Goal: Task Accomplishment & Management: Use online tool/utility

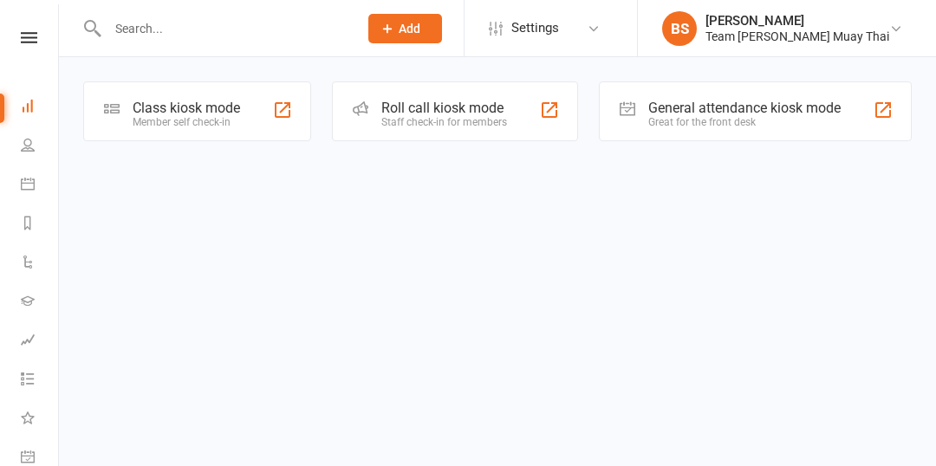
click at [121, 118] on div at bounding box center [111, 108] width 21 height 21
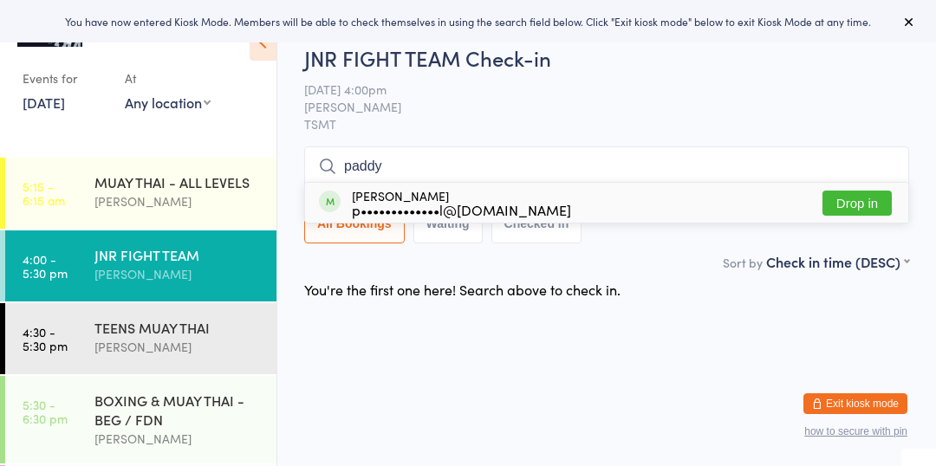
type input "paddy"
click at [538, 199] on div "Paddy Howell p•••••••••••••l@gmail.com Drop in" at bounding box center [606, 203] width 603 height 40
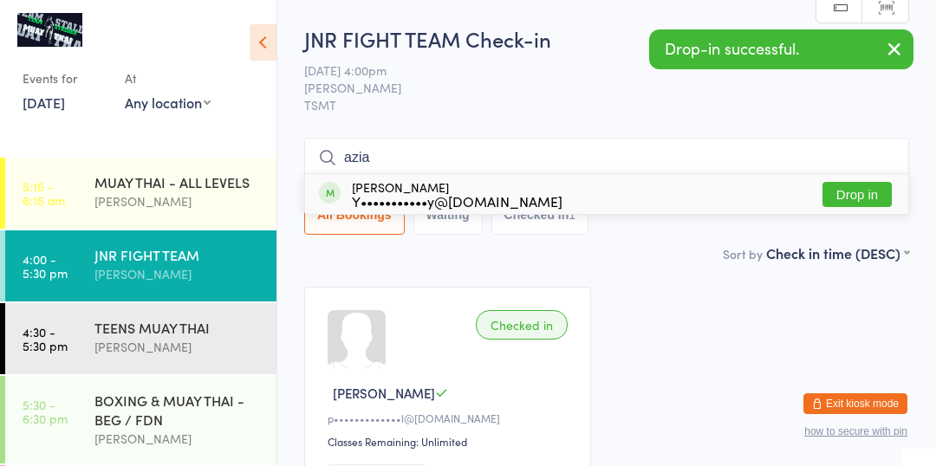
type input "azia"
click at [500, 203] on div "Y•••••••••••y@gmail.com" at bounding box center [457, 201] width 211 height 14
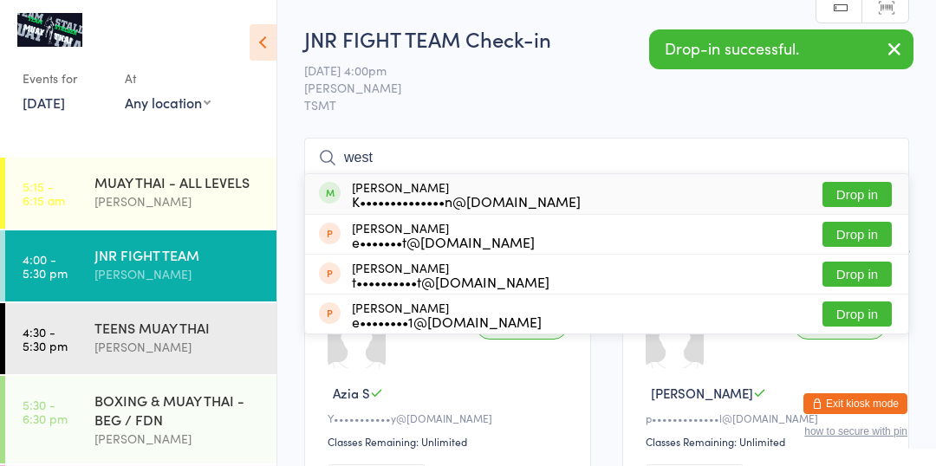
type input "west"
click at [507, 201] on div "K••••••••••••••n@hotmail.com" at bounding box center [466, 201] width 229 height 14
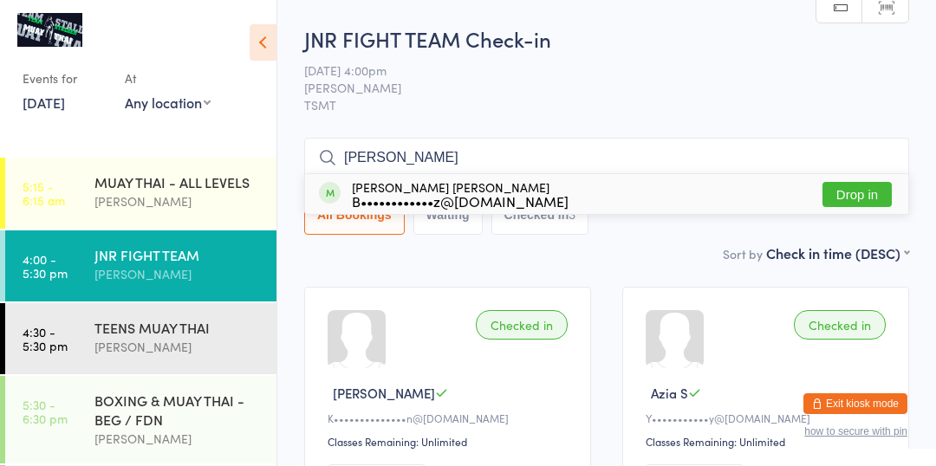
type input "nixon"
click at [536, 205] on div "Nixon O’Neill B••••••••••••z@gmail.com Drop in" at bounding box center [606, 194] width 603 height 40
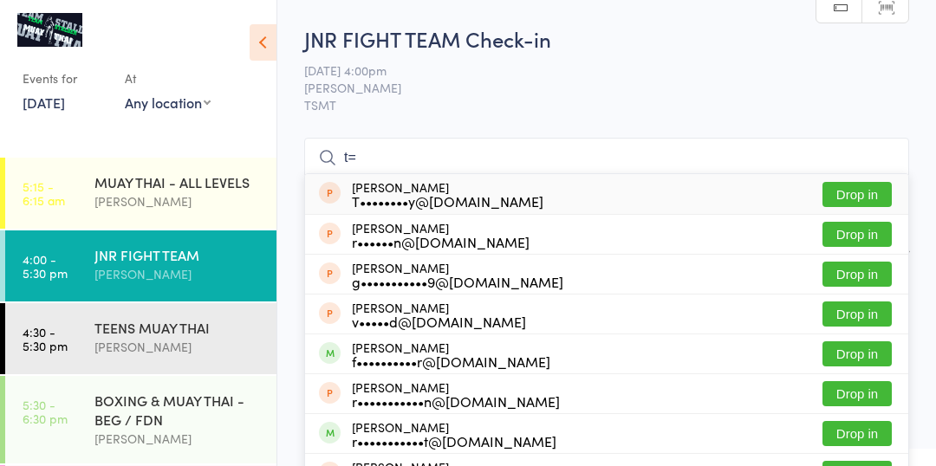
type input "t"
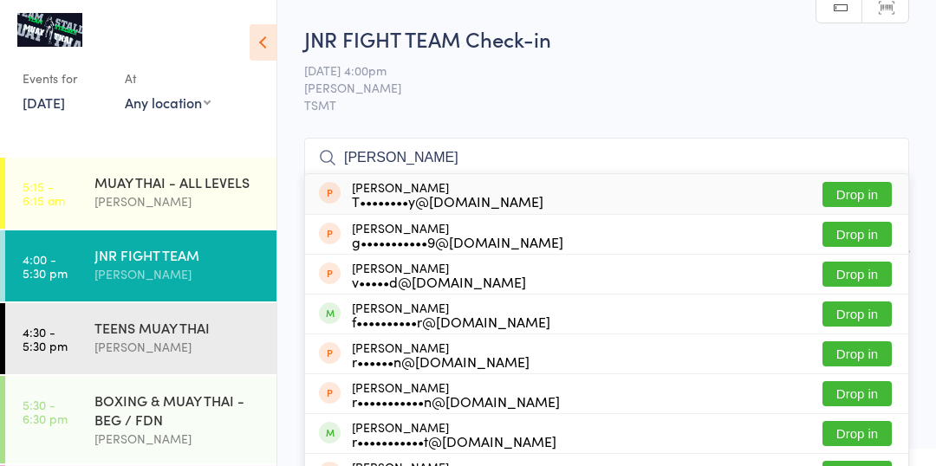
type input "riley"
click at [482, 324] on div "f••••••••••r@hotmail.com" at bounding box center [451, 322] width 198 height 14
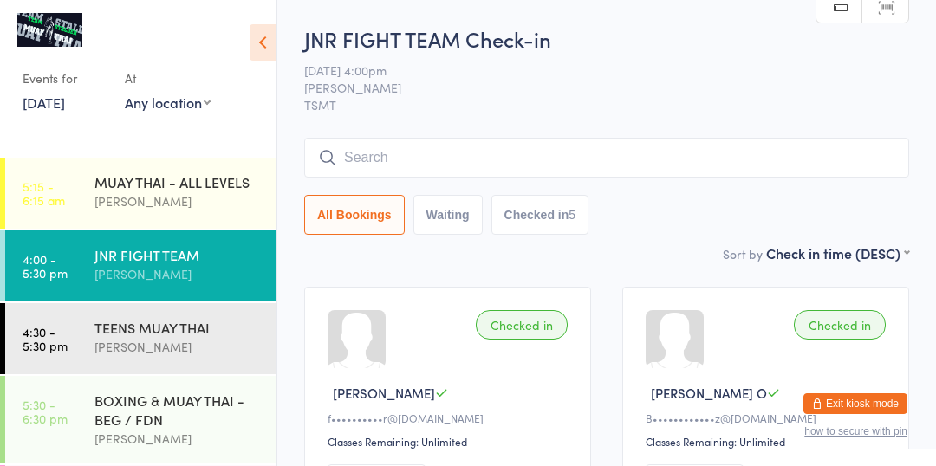
click at [83, 274] on link "4:00 - 5:30 pm JNR FIGHT TEAM Brodie Stalder" at bounding box center [140, 266] width 271 height 71
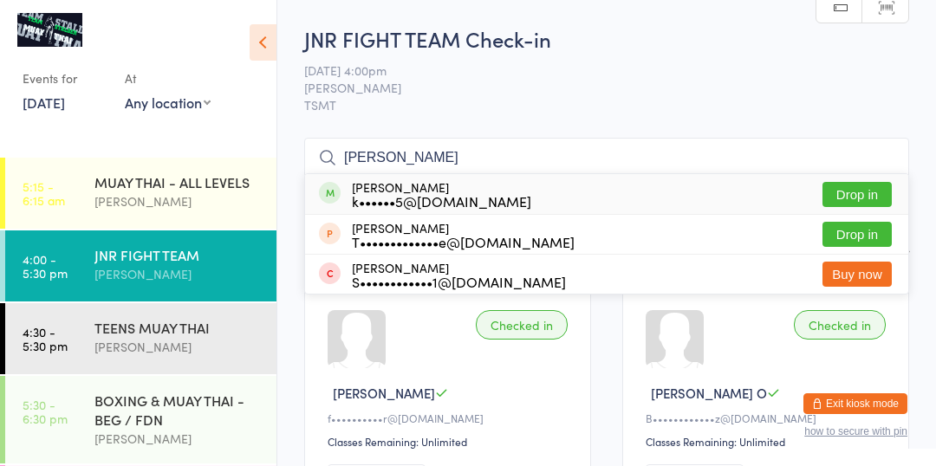
scroll to position [1, 0]
type input "molly"
click at [859, 197] on button "Drop in" at bounding box center [856, 193] width 69 height 25
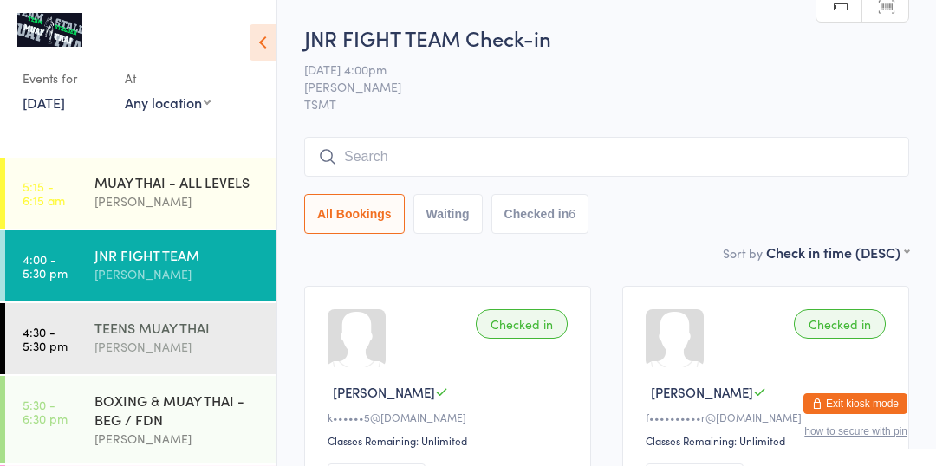
click at [153, 331] on div "TEENS MUAY THAI" at bounding box center [177, 327] width 167 height 19
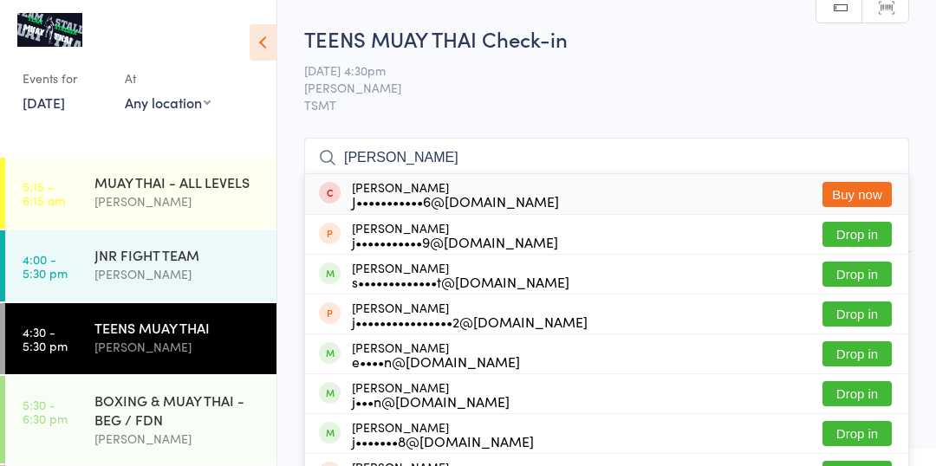
type input "joseph"
click at [849, 282] on button "Drop in" at bounding box center [856, 274] width 69 height 25
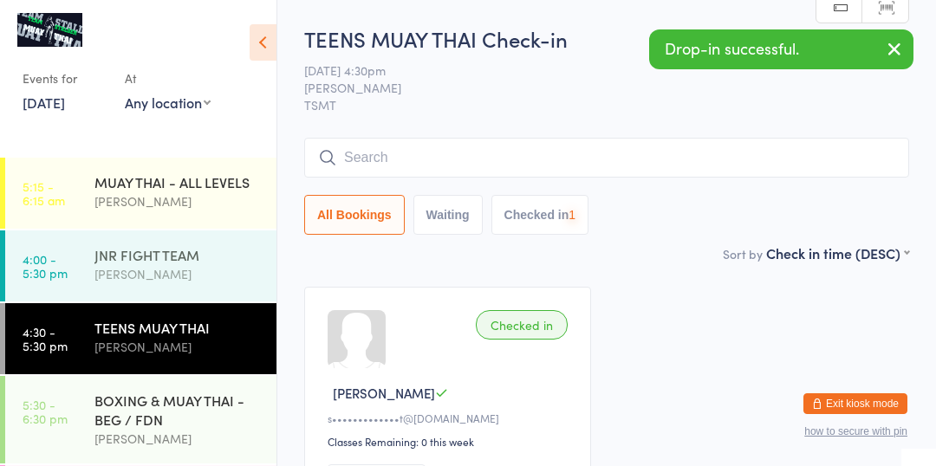
click at [173, 264] on div "Brodie Stalder" at bounding box center [177, 274] width 167 height 20
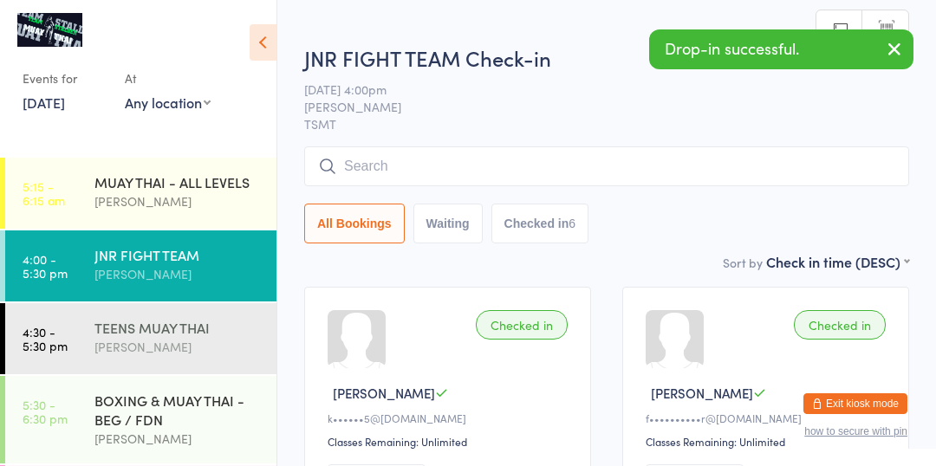
click at [180, 363] on div "TEENS MUAY THAI Brodie Stalder" at bounding box center [185, 337] width 182 height 68
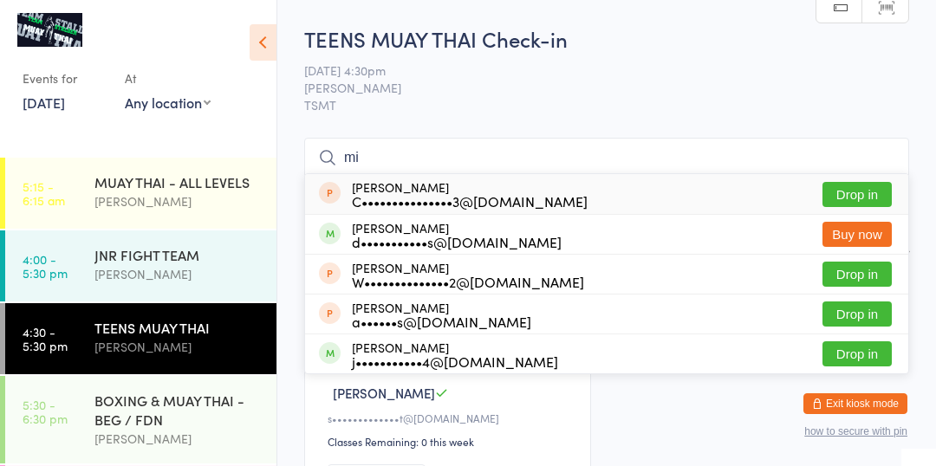
type input "m"
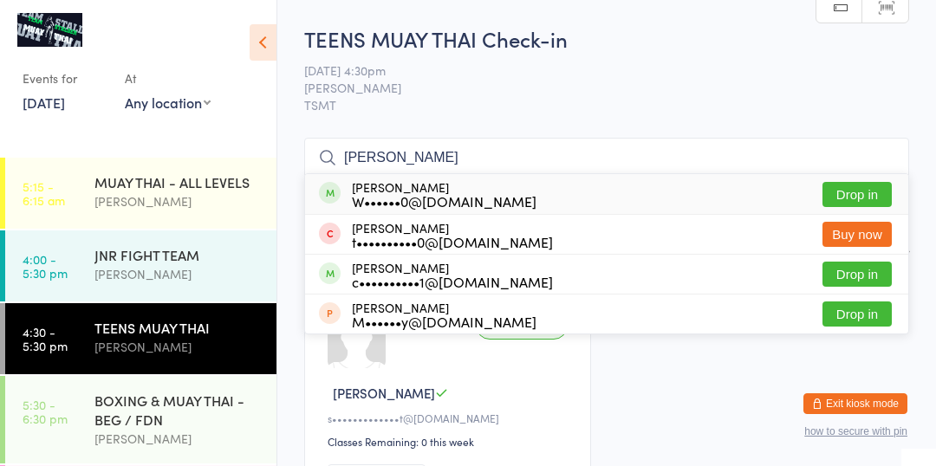
type input "tobin"
click at [860, 190] on button "Drop in" at bounding box center [856, 194] width 69 height 25
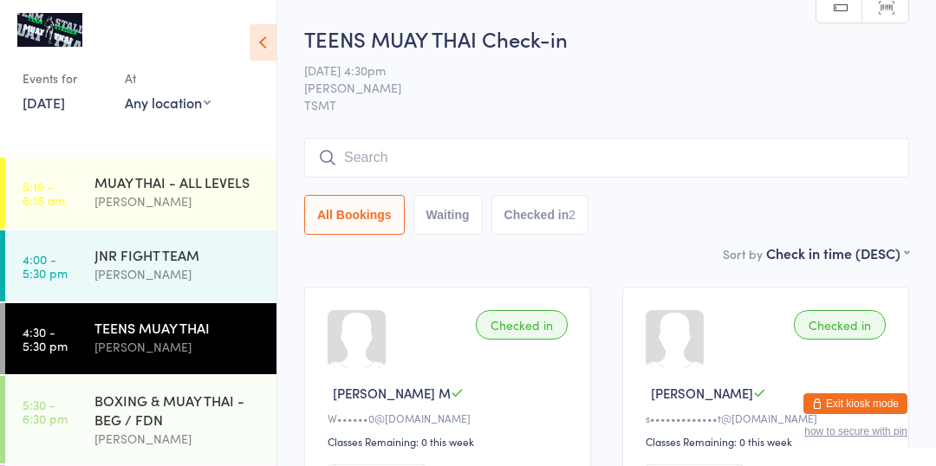
type input "t"
click at [163, 339] on div "Brodie Stalder" at bounding box center [177, 347] width 167 height 20
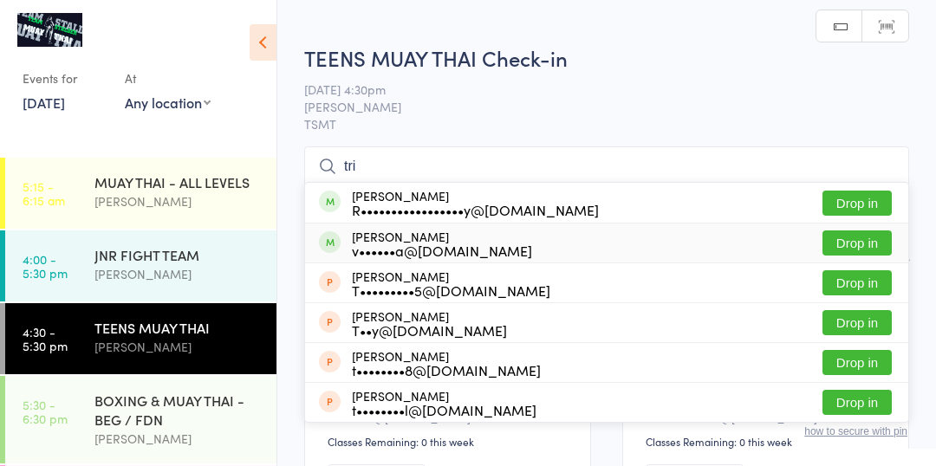
type input "tri"
click at [843, 244] on button "Drop in" at bounding box center [856, 243] width 69 height 25
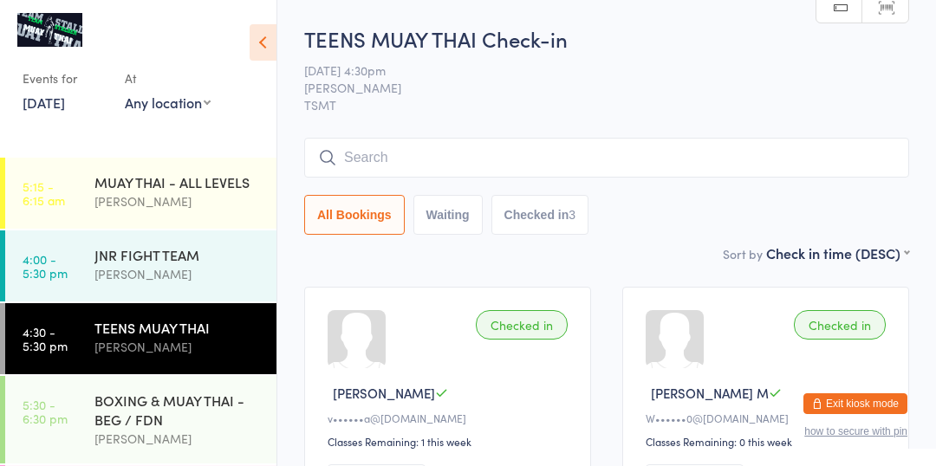
type input "r"
click at [143, 433] on div "Brodie Stalder" at bounding box center [177, 439] width 167 height 20
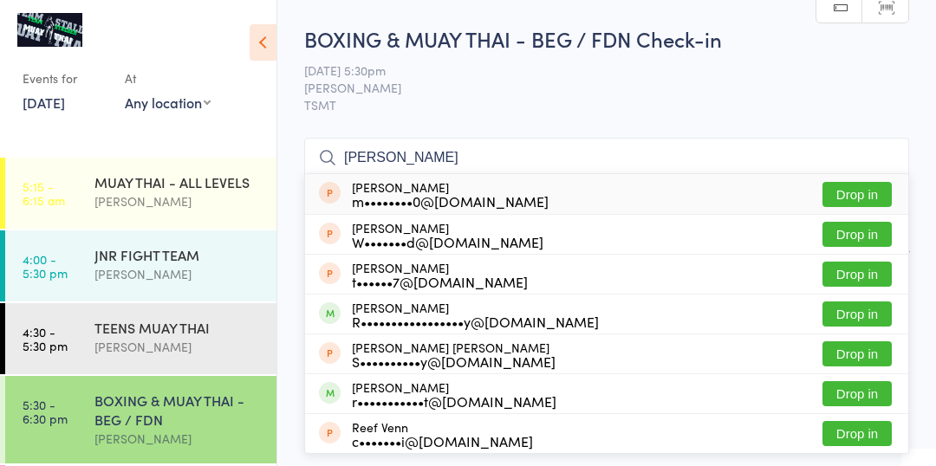
type input "reid"
click at [855, 318] on button "Drop in" at bounding box center [856, 314] width 69 height 25
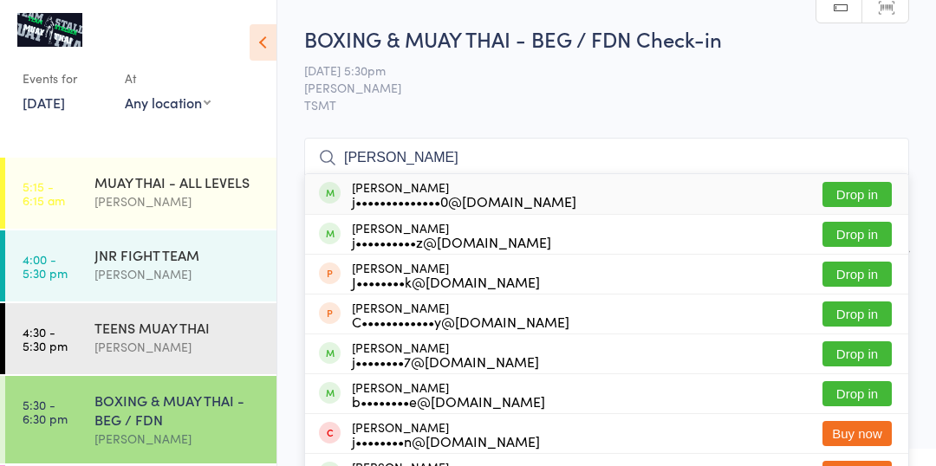
type input "jack john"
click at [881, 197] on button "Drop in" at bounding box center [856, 194] width 69 height 25
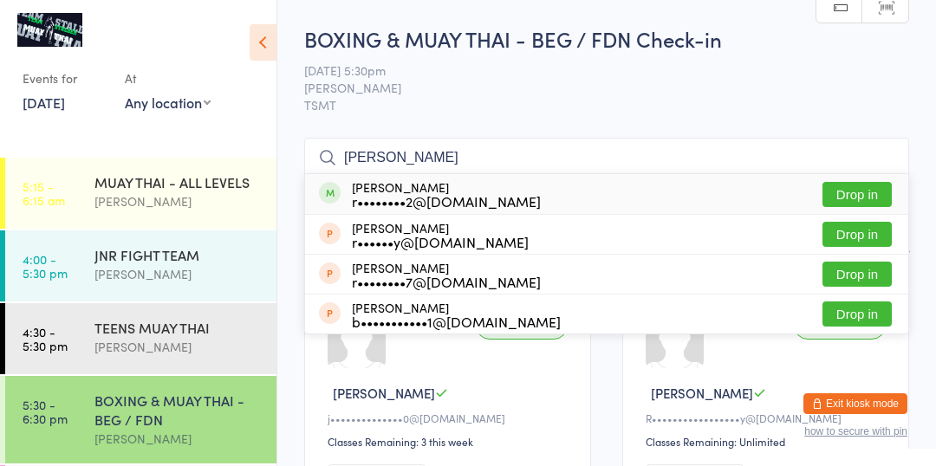
type input "ryan"
click at [861, 191] on button "Drop in" at bounding box center [856, 194] width 69 height 25
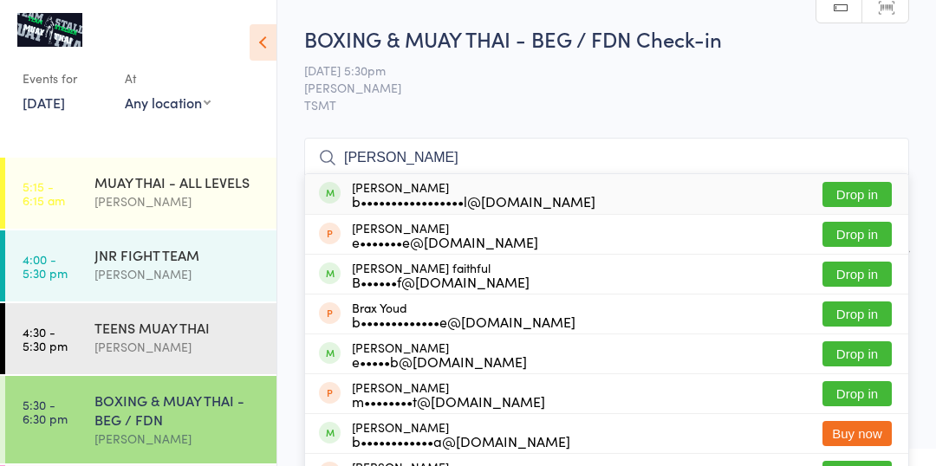
type input "brad"
click at [868, 192] on button "Drop in" at bounding box center [856, 194] width 69 height 25
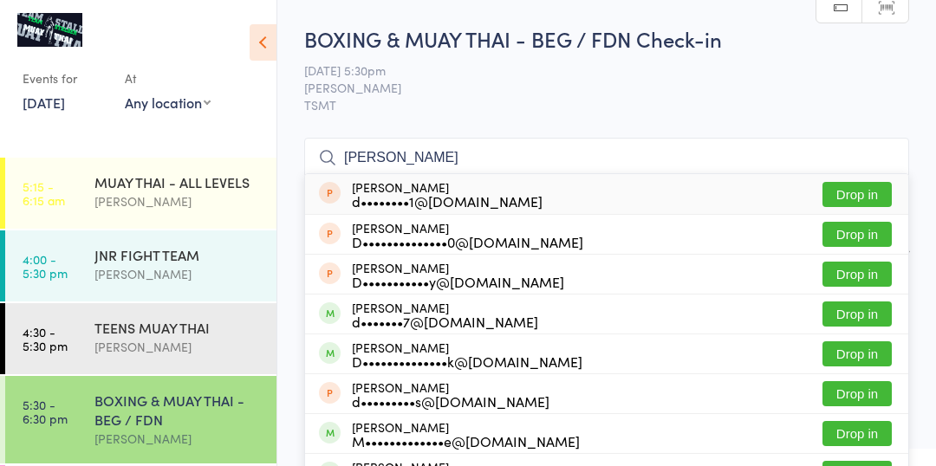
type input "daniel"
click at [387, 356] on div "D••••••••••••••k@gmail.com" at bounding box center [467, 361] width 231 height 14
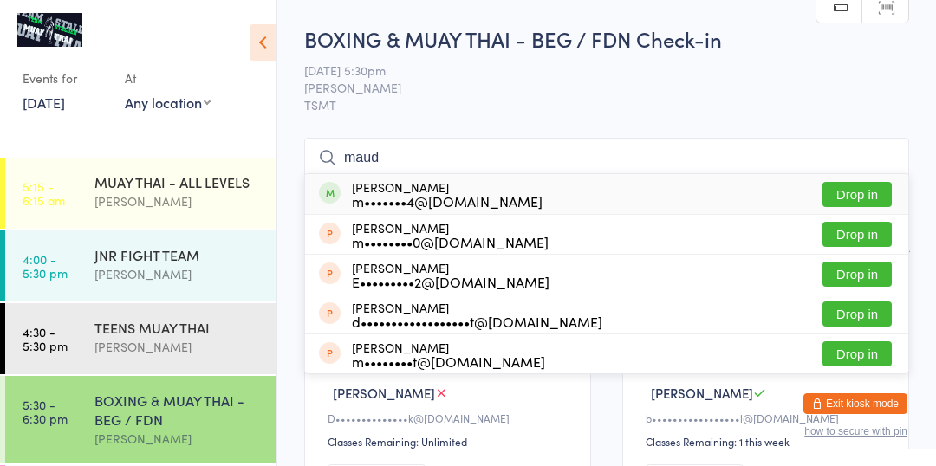
type input "maud"
click at [872, 201] on button "Drop in" at bounding box center [856, 194] width 69 height 25
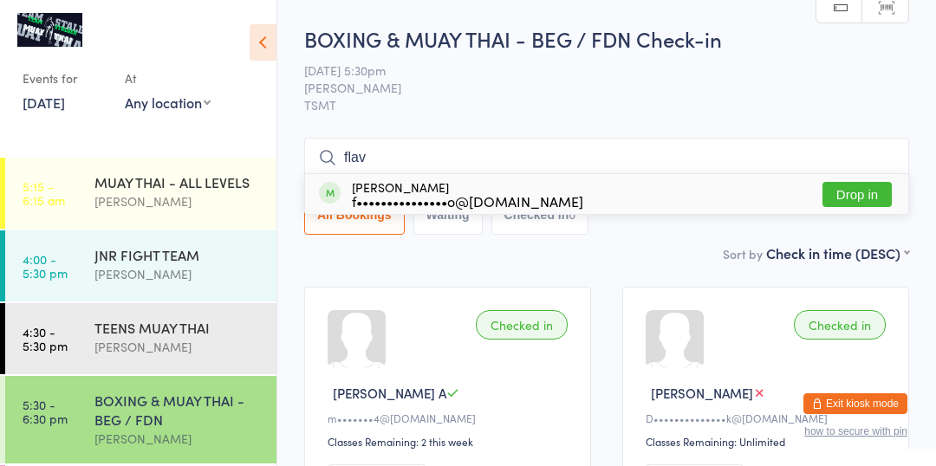
type input "flav"
click at [866, 192] on button "Drop in" at bounding box center [856, 194] width 69 height 25
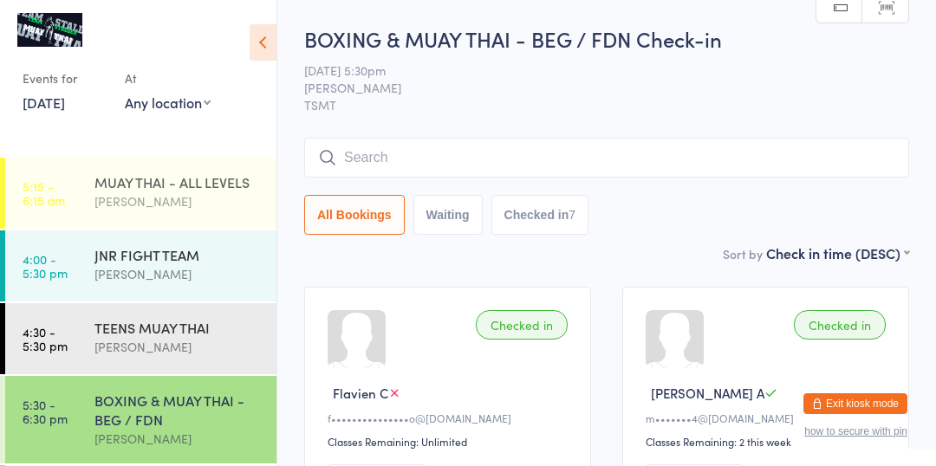
click at [42, 180] on time "5:15 - 6:15 am" at bounding box center [44, 193] width 42 height 28
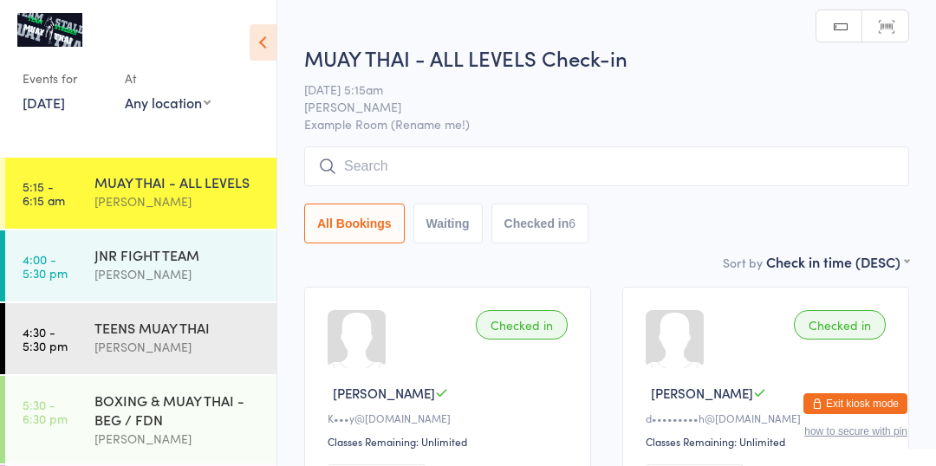
type input "2"
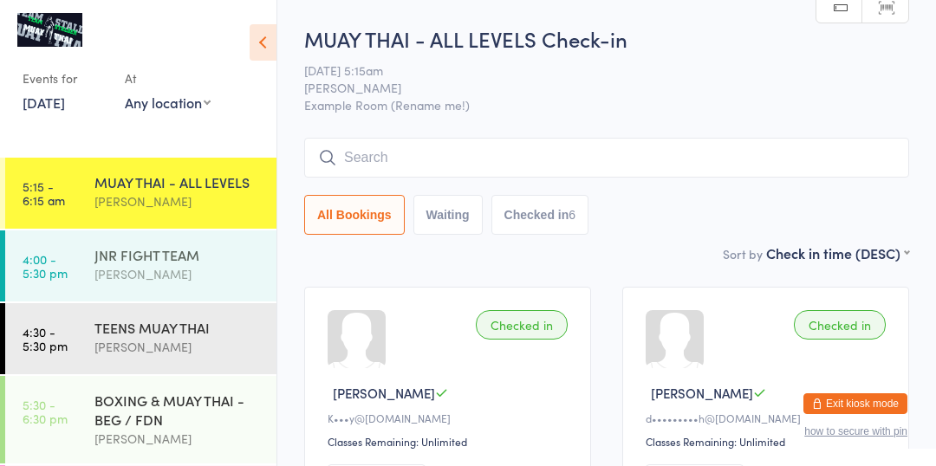
click at [205, 266] on div "Brodie Stalder" at bounding box center [177, 274] width 167 height 20
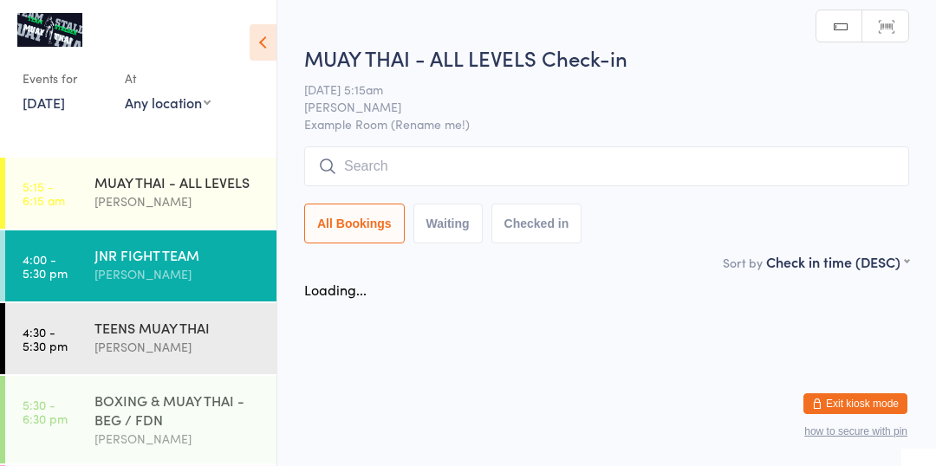
click at [151, 418] on div "BOXING & MUAY THAI - BEG / FDN" at bounding box center [177, 410] width 167 height 38
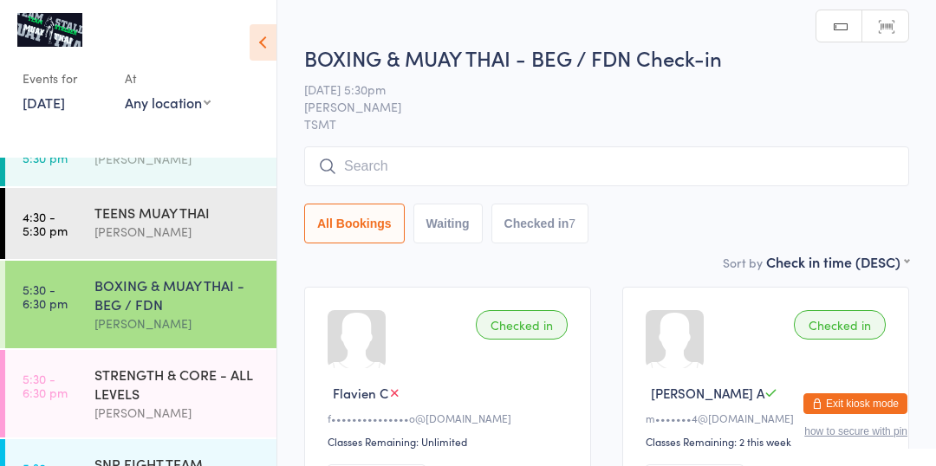
scroll to position [114, 0]
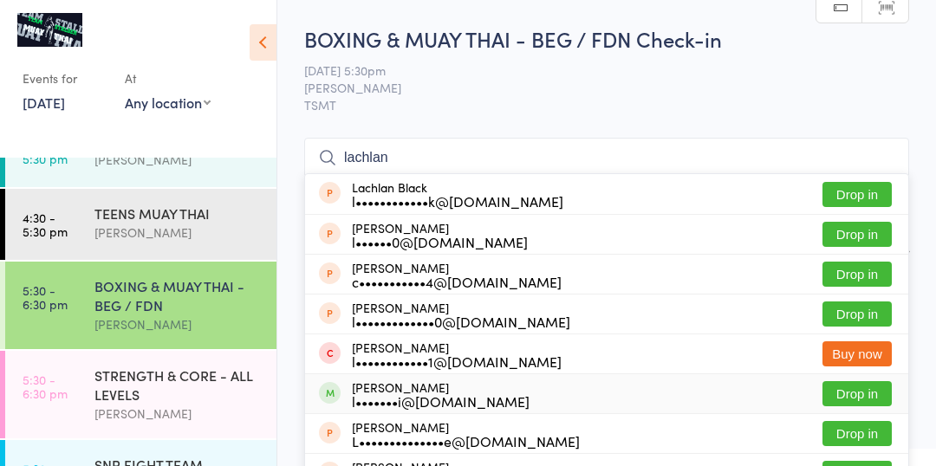
type input "lachlan"
click at [848, 400] on button "Drop in" at bounding box center [856, 393] width 69 height 25
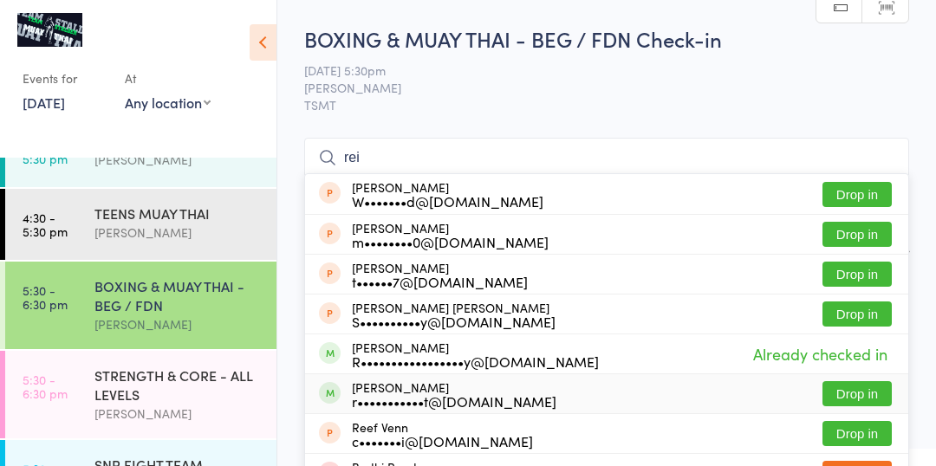
type input "rei"
click at [853, 388] on button "Drop in" at bounding box center [856, 393] width 69 height 25
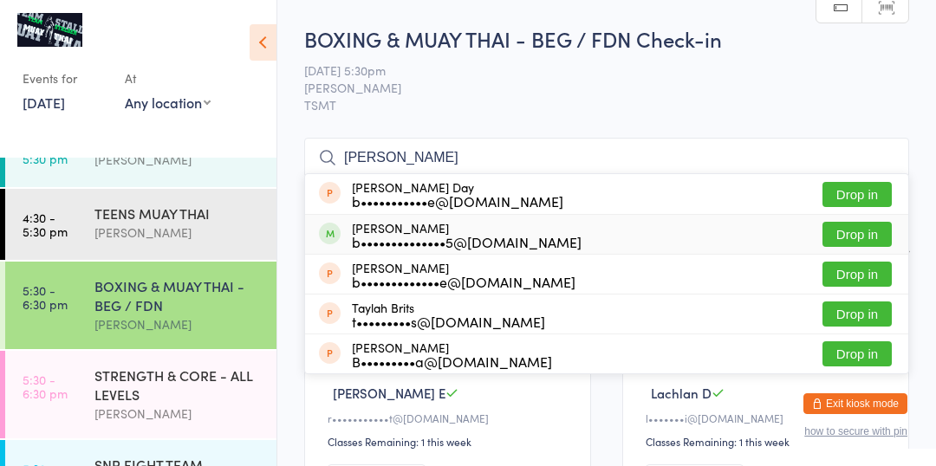
type input "britt"
click at [867, 233] on button "Drop in" at bounding box center [856, 234] width 69 height 25
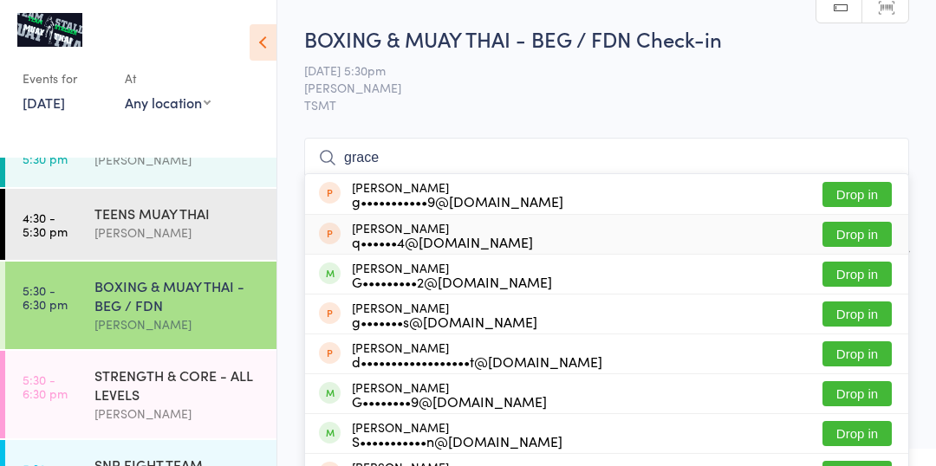
type input "grace"
click at [861, 273] on button "Drop in" at bounding box center [856, 274] width 69 height 25
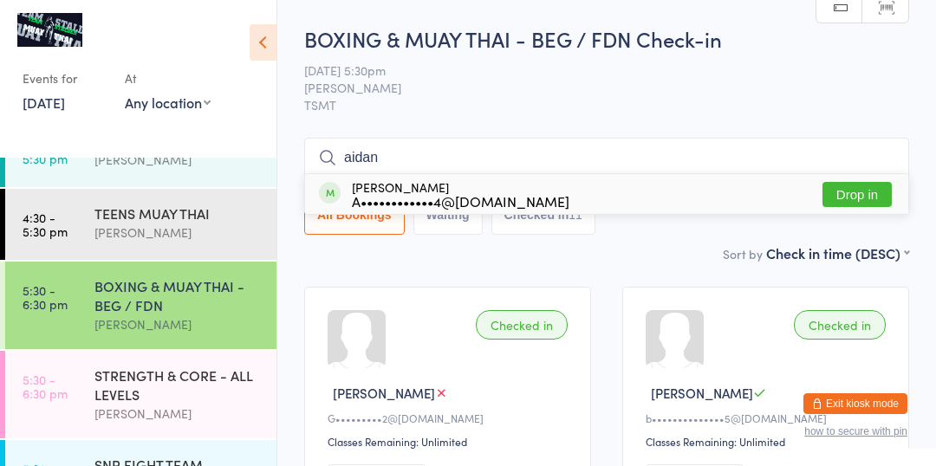
type input "aidan"
click at [868, 190] on button "Drop in" at bounding box center [856, 194] width 69 height 25
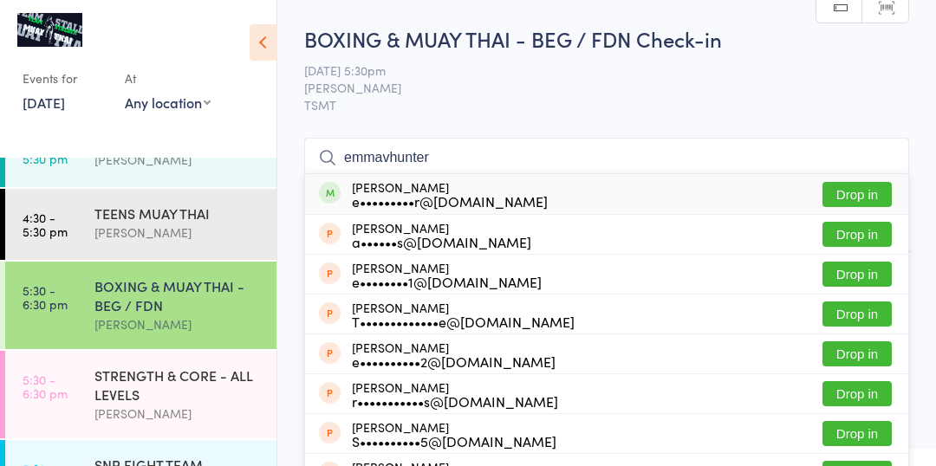
type input "emmavhunter"
click at [855, 198] on button "Drop in" at bounding box center [856, 194] width 69 height 25
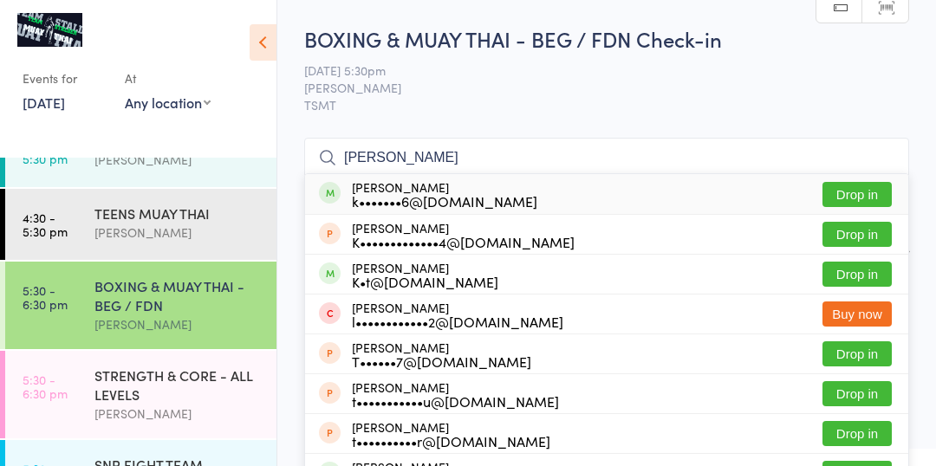
type input "kate"
click at [863, 192] on button "Drop in" at bounding box center [856, 194] width 69 height 25
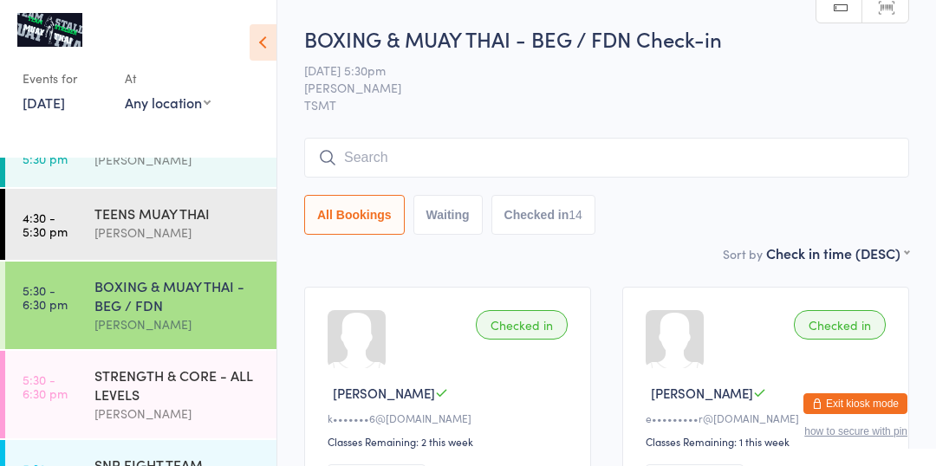
type input "k"
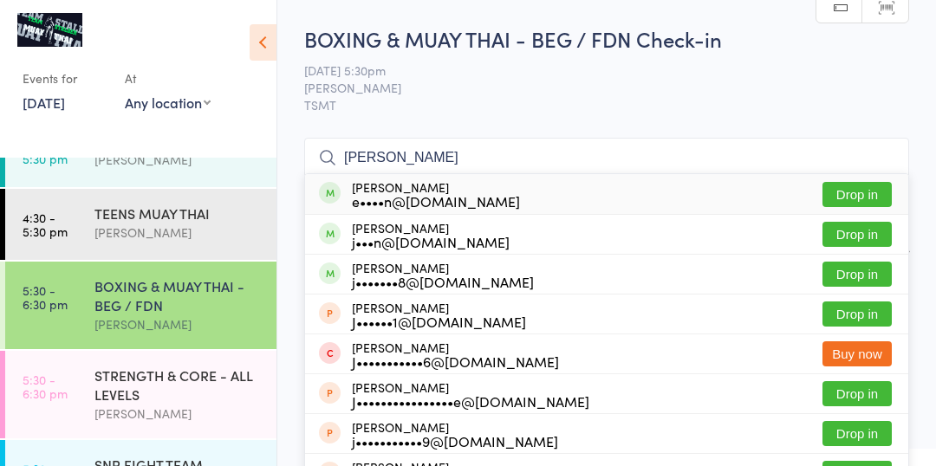
type input "josh"
click at [868, 279] on button "Drop in" at bounding box center [856, 274] width 69 height 25
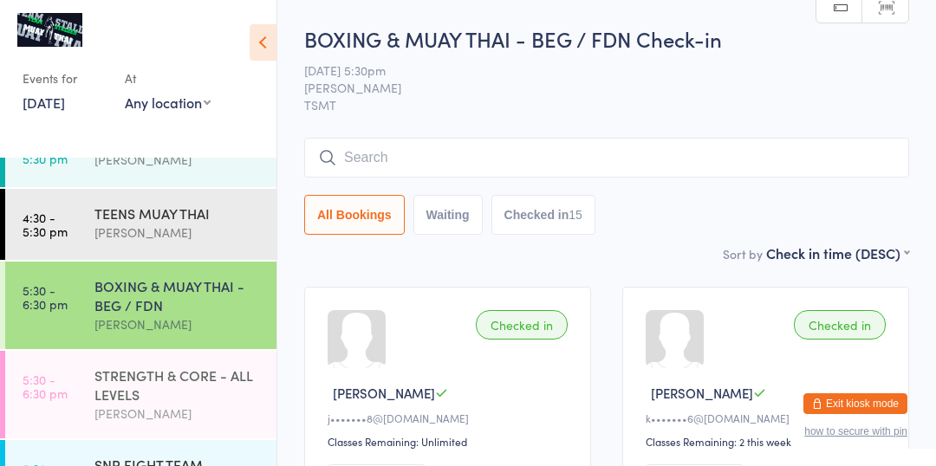
click at [153, 387] on div "STRENGTH & CORE - ALL LEVELS" at bounding box center [177, 385] width 167 height 38
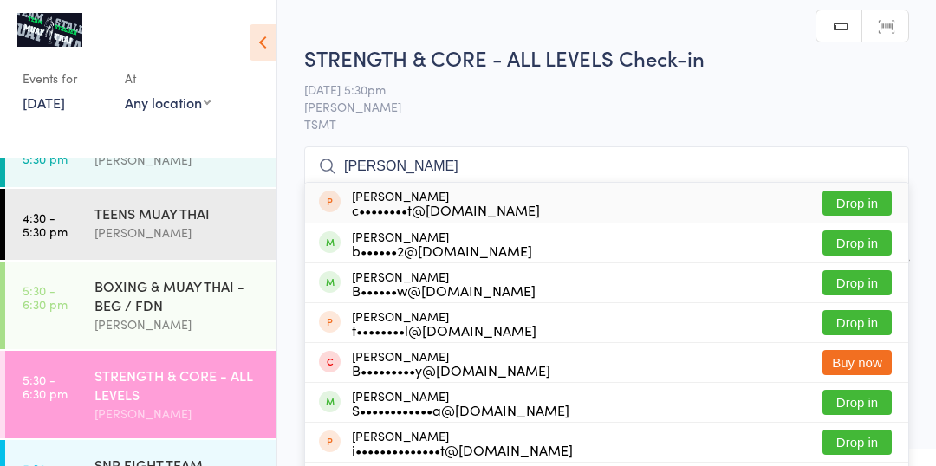
type input "brent"
click at [455, 244] on div "b••••••2@hotmail.com" at bounding box center [442, 251] width 180 height 14
